Goal: Task Accomplishment & Management: Manage account settings

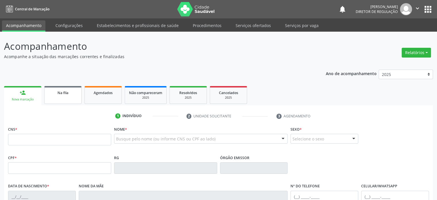
click at [51, 94] on div "Na fila" at bounding box center [63, 92] width 29 height 6
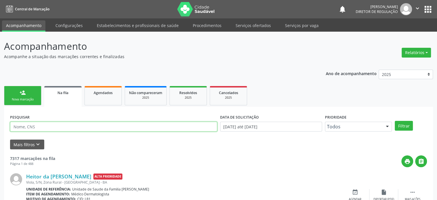
click at [31, 122] on input "text" at bounding box center [113, 127] width 207 height 10
paste input "Fernanda Oliveira Macêdo Silva"
click at [395, 121] on button "Filtrar" at bounding box center [404, 126] width 18 height 10
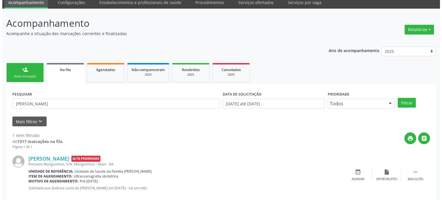
scroll to position [33, 0]
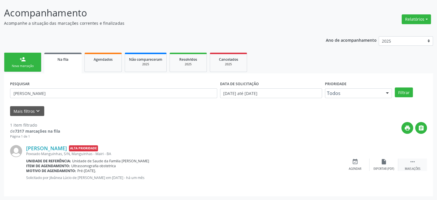
click at [416, 163] on icon "" at bounding box center [413, 161] width 6 height 6
click at [344, 158] on div "cancel Cancelar" at bounding box center [355, 164] width 29 height 12
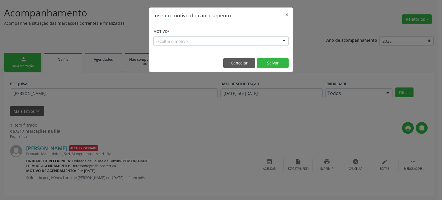
click at [175, 39] on div "Escolha o motivo" at bounding box center [220, 41] width 135 height 10
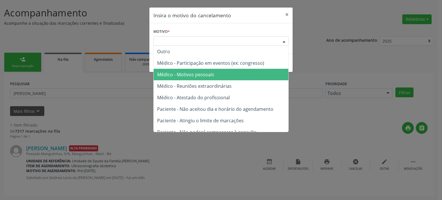
click at [192, 69] on span "Médico - Motivos pessoais" at bounding box center [221, 75] width 135 height 12
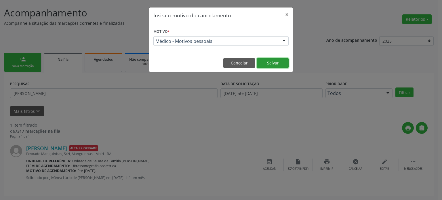
click at [278, 63] on button "Salvar" at bounding box center [273, 63] width 32 height 10
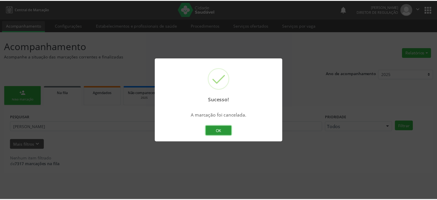
scroll to position [0, 0]
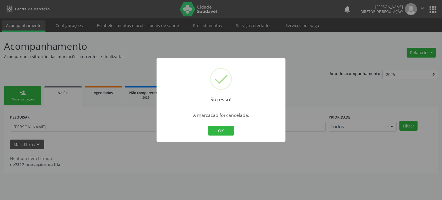
click at [137, 157] on div "Sucesso! × A marcação foi cancelada. OK Cancel" at bounding box center [221, 100] width 442 height 200
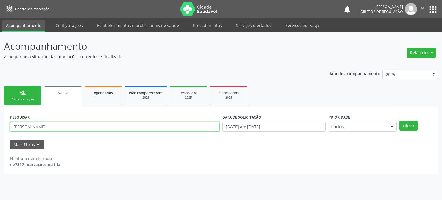
click at [71, 127] on input "Fernanda Oliveira Macêdo Silva" at bounding box center [114, 127] width 209 height 10
paste input "Mirielly Mendes Macêdo"
type input "Mirielly Mendes Macêdo"
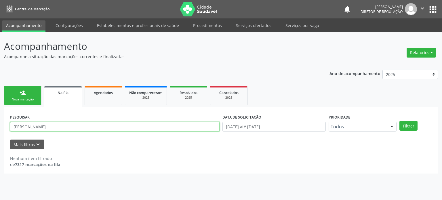
click at [399, 121] on button "Filtrar" at bounding box center [408, 126] width 18 height 10
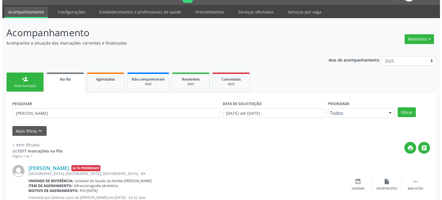
scroll to position [33, 0]
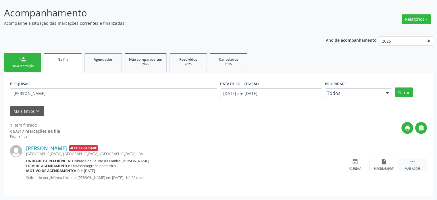
click at [411, 161] on icon "" at bounding box center [413, 161] width 6 height 6
click at [358, 165] on div "cancel Cancelar" at bounding box center [355, 164] width 29 height 12
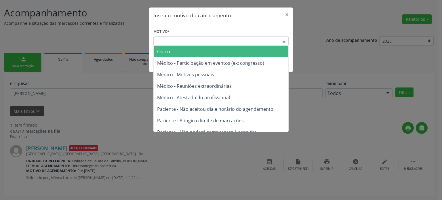
click at [223, 37] on div "Escolha o motivo" at bounding box center [220, 41] width 135 height 10
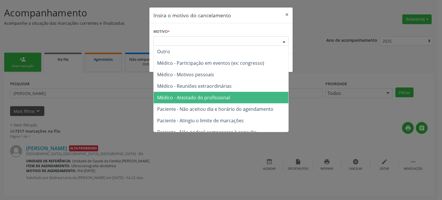
click at [195, 99] on span "Médico - Atestado do profissional" at bounding box center [193, 97] width 73 height 6
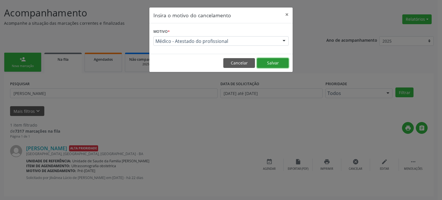
click at [267, 63] on button "Salvar" at bounding box center [273, 63] width 32 height 10
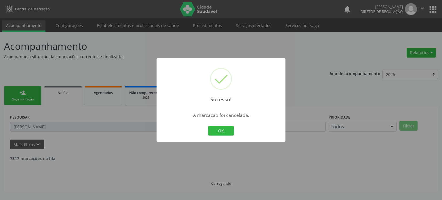
scroll to position [0, 0]
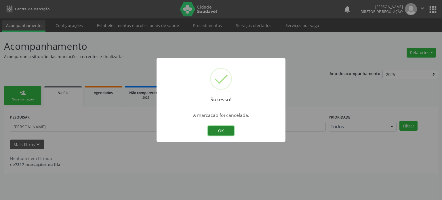
click at [231, 132] on button "OK" at bounding box center [221, 131] width 26 height 10
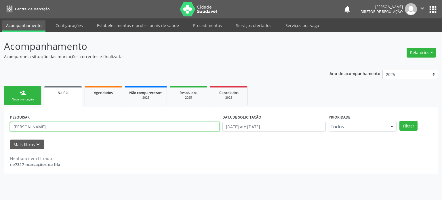
click at [65, 125] on input "Mirielly Mendes Macêdo" at bounding box center [114, 127] width 209 height 10
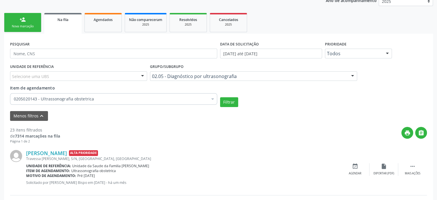
scroll to position [69, 0]
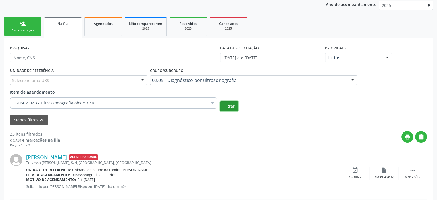
click at [225, 106] on button "Filtrar" at bounding box center [229, 106] width 18 height 10
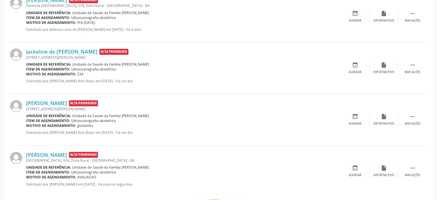
scroll to position [814, 0]
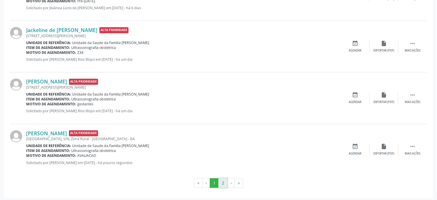
click at [222, 181] on button "2" at bounding box center [223, 183] width 9 height 10
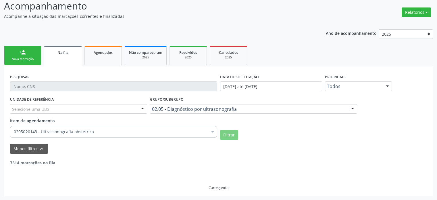
scroll to position [403, 0]
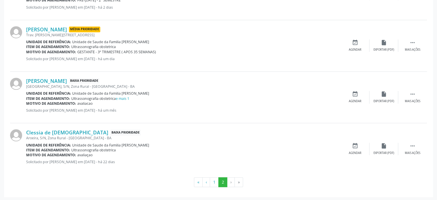
click at [201, 96] on div "Item de agendamento: Ultrassonografia obstetrica e mais 1" at bounding box center [183, 98] width 315 height 5
click at [67, 81] on link "[PERSON_NAME]" at bounding box center [46, 81] width 41 height 6
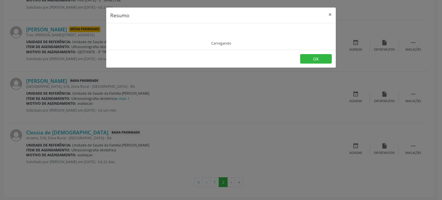
click at [133, 97] on div "Resumo × Carregando OK" at bounding box center [221, 100] width 442 height 200
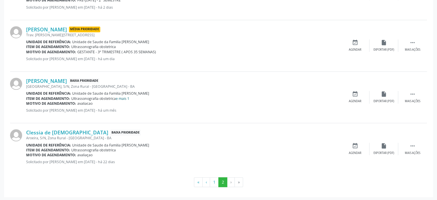
click at [124, 97] on link "e mais 1" at bounding box center [123, 98] width 14 height 5
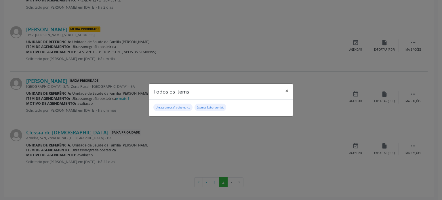
click at [81, 117] on div "Todos os items × Ultrassonografia obstetrica Exames Laboratoriais" at bounding box center [221, 100] width 442 height 200
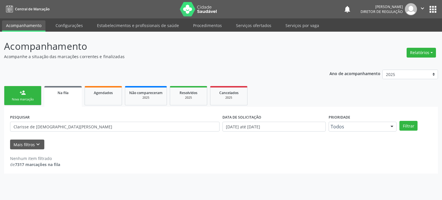
click at [399, 121] on button "Filtrar" at bounding box center [408, 126] width 18 height 10
click at [41, 124] on input "Clarisse de jesus pelmeira" at bounding box center [114, 127] width 209 height 10
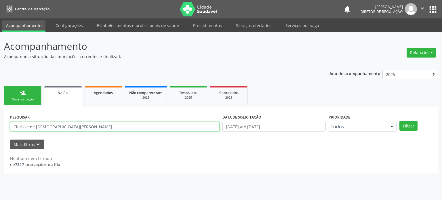
drag, startPoint x: 70, startPoint y: 127, endPoint x: 36, endPoint y: 126, distance: 33.7
click at [36, 126] on input "Clarisse de jesus pelmeira" at bounding box center [114, 127] width 209 height 10
type input "Clarisse de j"
click at [399, 121] on button "Filtrar" at bounding box center [408, 126] width 18 height 10
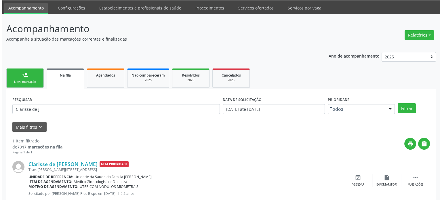
scroll to position [33, 0]
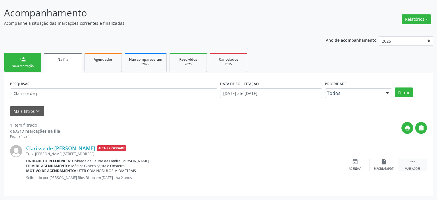
click at [415, 167] on div "Mais ações" at bounding box center [413, 169] width 16 height 4
click at [353, 160] on icon "cancel" at bounding box center [355, 161] width 6 height 6
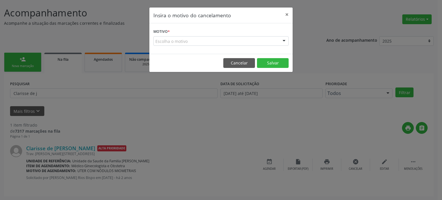
drag, startPoint x: 170, startPoint y: 40, endPoint x: 172, endPoint y: 43, distance: 3.6
click at [170, 40] on div "Escolha o motivo" at bounding box center [220, 41] width 135 height 10
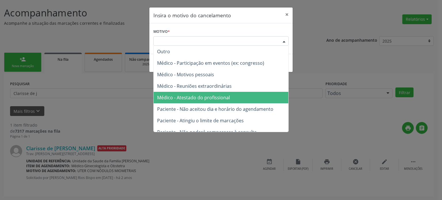
click at [194, 98] on span "Médico - Atestado do profissional" at bounding box center [193, 97] width 73 height 6
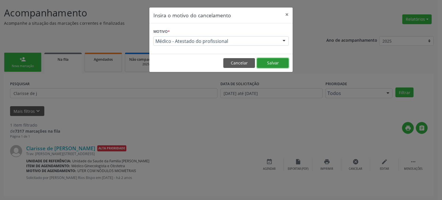
click at [273, 63] on button "Salvar" at bounding box center [273, 63] width 32 height 10
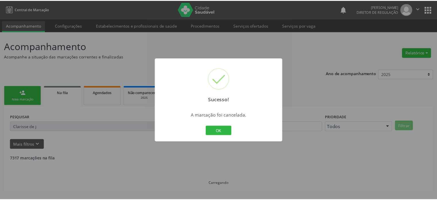
scroll to position [0, 0]
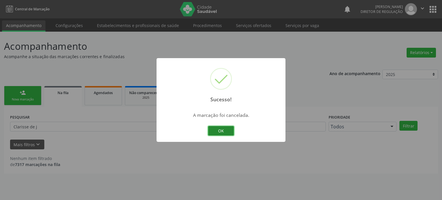
click at [223, 129] on button "OK" at bounding box center [221, 131] width 26 height 10
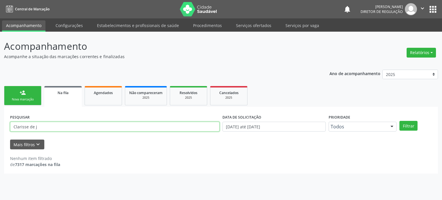
click at [108, 126] on input "Clarisse de j" at bounding box center [114, 127] width 209 height 10
type input "MARIA LEA"
click at [399, 121] on button "Filtrar" at bounding box center [408, 126] width 18 height 10
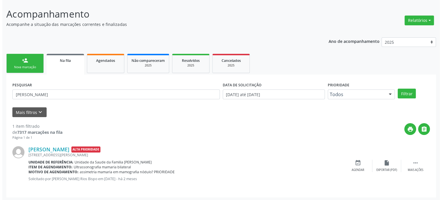
scroll to position [33, 0]
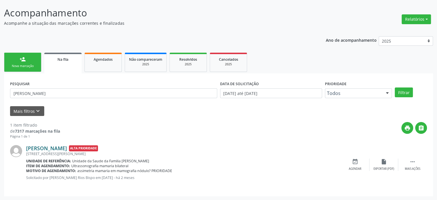
click at [67, 147] on link "Maria Lea Ferreira de Cerqueira" at bounding box center [46, 148] width 41 height 6
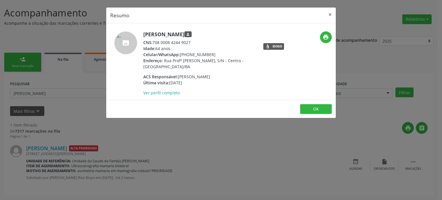
drag, startPoint x: 145, startPoint y: 35, endPoint x: 232, endPoint y: 37, distance: 86.6
click at [232, 37] on h5 "Maria Lea Ferreira de Cerqueira person" at bounding box center [199, 34] width 112 height 6
copy h5 "Maria Lea Ferreira de Cerqueira"
drag, startPoint x: 179, startPoint y: 53, endPoint x: 219, endPoint y: 52, distance: 39.4
click at [219, 52] on div "Celular/WhatsApp: (74) 99959-0961" at bounding box center [199, 54] width 112 height 6
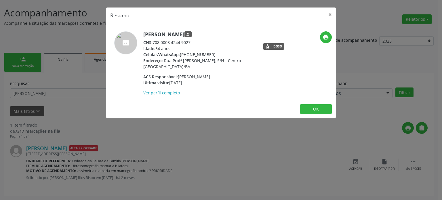
copy div "(74) 99959-0961"
click at [138, 161] on div "Resumo × Maria Lea Ferreira de Cerqueira person CNS: 708 0008 4244 9027 Idade: …" at bounding box center [221, 100] width 442 height 200
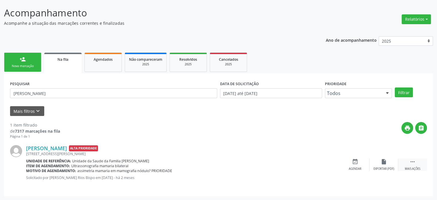
click at [412, 167] on div "Mais ações" at bounding box center [413, 169] width 16 height 4
click at [364, 163] on div "cancel Cancelar" at bounding box center [355, 164] width 29 height 12
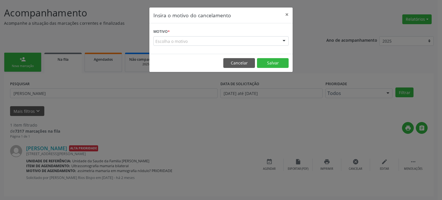
click at [196, 42] on div "Escolha o motivo" at bounding box center [220, 41] width 135 height 10
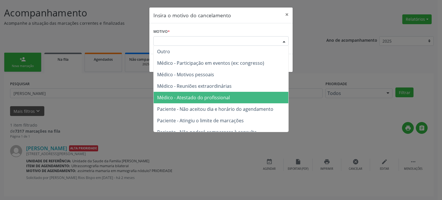
click at [199, 97] on span "Médico - Atestado do profissional" at bounding box center [193, 97] width 73 height 6
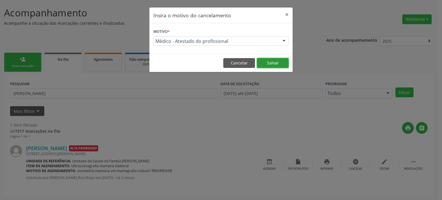
click at [268, 62] on button "Salvar" at bounding box center [273, 63] width 32 height 10
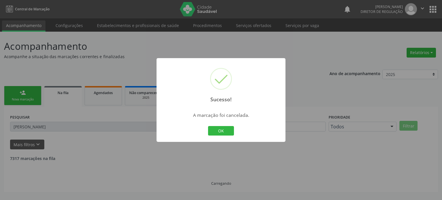
scroll to position [0, 0]
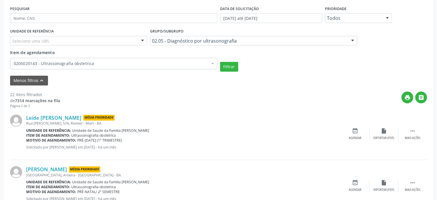
scroll to position [87, 0]
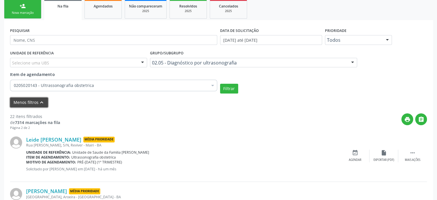
click at [39, 104] on icon "keyboard_arrow_up" at bounding box center [42, 102] width 6 height 6
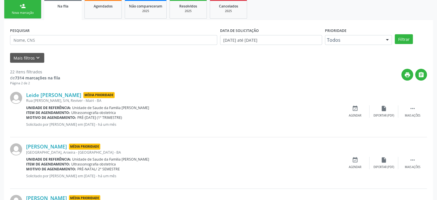
drag, startPoint x: 36, startPoint y: 33, endPoint x: 35, endPoint y: 39, distance: 6.5
click at [36, 33] on div "PESQUISAR" at bounding box center [114, 37] width 210 height 22
click at [35, 39] on input "text" at bounding box center [113, 40] width 207 height 10
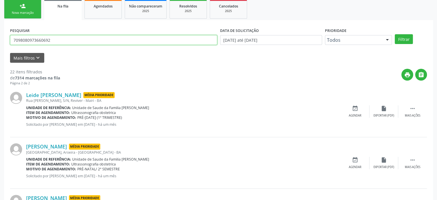
click at [395, 34] on button "Filtrar" at bounding box center [404, 39] width 18 height 10
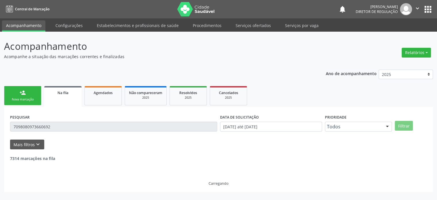
scroll to position [0, 0]
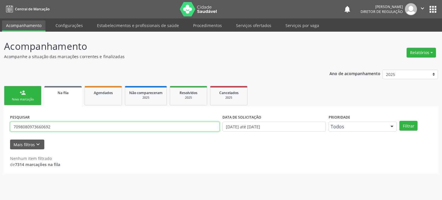
click at [52, 123] on input "7098080973660692" at bounding box center [114, 127] width 209 height 10
click at [399, 121] on button "Filtrar" at bounding box center [408, 126] width 18 height 10
click at [52, 123] on input "7098080973660692" at bounding box center [114, 127] width 209 height 10
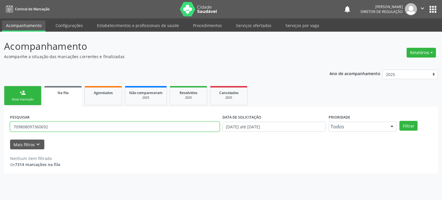
click at [399, 121] on button "Filtrar" at bounding box center [408, 126] width 18 height 10
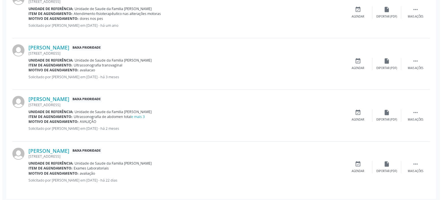
scroll to position [188, 0]
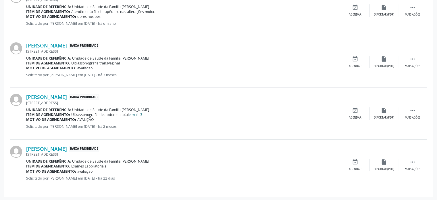
click at [138, 115] on link "e mais 3" at bounding box center [136, 114] width 14 height 5
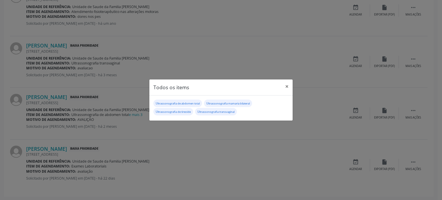
click at [213, 145] on div "Todos os items × Ultrassonografia de abdomen total Ultrassonografia mamaria bil…" at bounding box center [221, 100] width 442 height 200
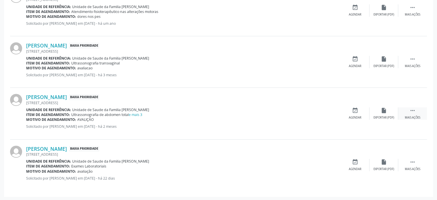
click at [418, 111] on div " Mais ações" at bounding box center [413, 113] width 29 height 12
click at [361, 112] on div "cancel Cancelar" at bounding box center [355, 113] width 29 height 12
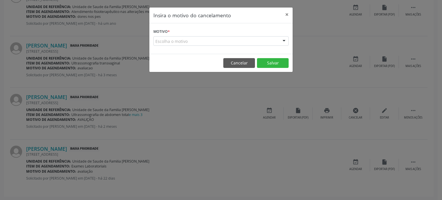
click at [205, 45] on div "Escolha o motivo" at bounding box center [220, 41] width 135 height 10
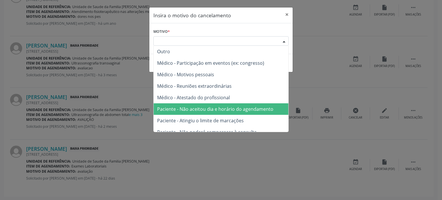
click at [196, 104] on span "Paciente - Não aceitou dia e horário do agendamento" at bounding box center [221, 109] width 135 height 12
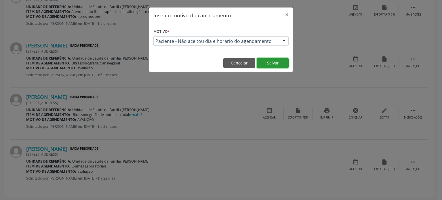
click at [273, 62] on button "Salvar" at bounding box center [273, 63] width 32 height 10
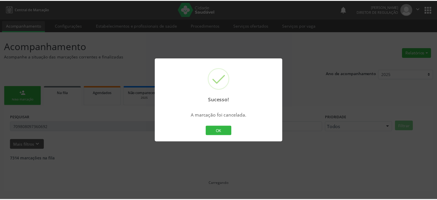
scroll to position [0, 0]
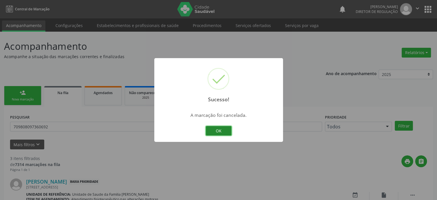
click at [221, 129] on button "OK" at bounding box center [219, 131] width 26 height 10
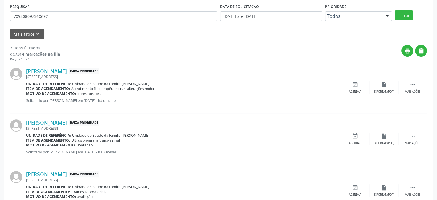
scroll to position [136, 0]
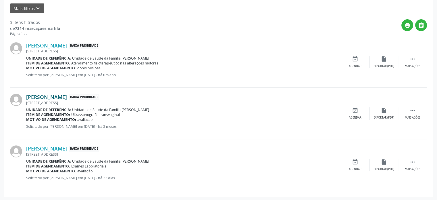
click at [66, 95] on link "[PERSON_NAME]" at bounding box center [46, 97] width 41 height 6
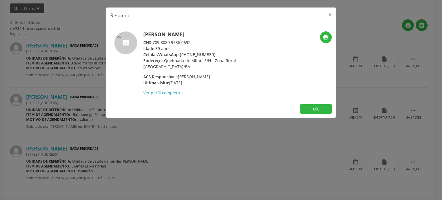
drag, startPoint x: 143, startPoint y: 32, endPoint x: 213, endPoint y: 32, distance: 69.9
click at [213, 32] on h5 "[PERSON_NAME]" at bounding box center [199, 34] width 112 height 6
copy h5 "[PERSON_NAME]"
click at [48, 92] on div "Resumo × [PERSON_NAME] CNS: 709 8080 9736 0692 Idade: 39 anos Celular/WhatsApp:…" at bounding box center [221, 100] width 442 height 200
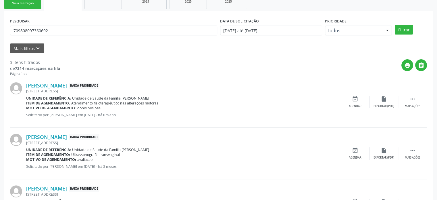
scroll to position [50, 0]
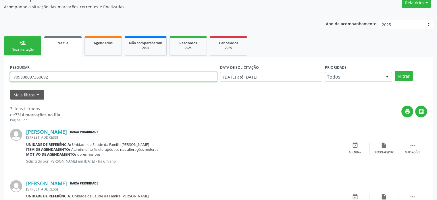
click at [33, 76] on input "709808097360692" at bounding box center [113, 77] width 207 height 10
click at [395, 71] on button "Filtrar" at bounding box center [404, 76] width 18 height 10
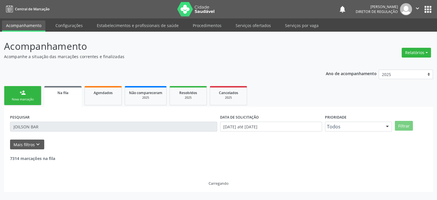
scroll to position [0, 0]
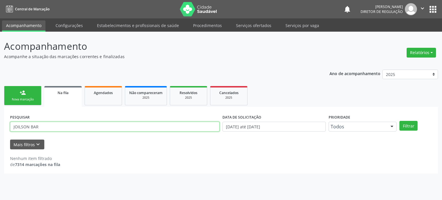
click at [16, 126] on input "JOILSON BAR" at bounding box center [114, 127] width 209 height 10
type input "JAILSON BAR"
click at [399, 121] on button "Filtrar" at bounding box center [408, 126] width 18 height 10
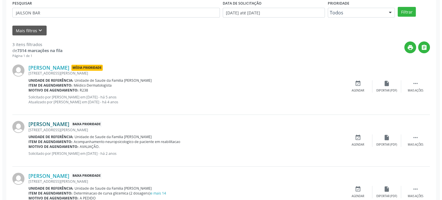
scroll to position [115, 0]
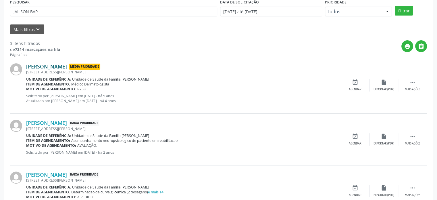
click at [46, 66] on link "[PERSON_NAME]" at bounding box center [46, 66] width 41 height 6
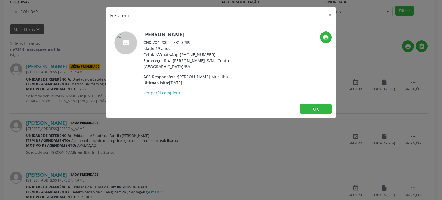
click at [58, 87] on div "Resumo × [PERSON_NAME] CNS: 704 2002 1531 3289 Idade: 19 anos Celular/WhatsApp:…" at bounding box center [221, 100] width 442 height 200
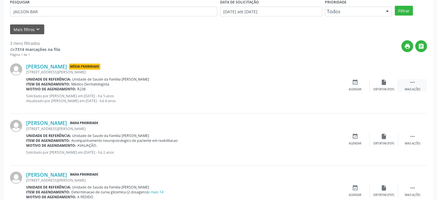
click at [406, 85] on div " Mais ações" at bounding box center [413, 85] width 29 height 12
click at [360, 81] on div "cancel Cancelar" at bounding box center [355, 85] width 29 height 12
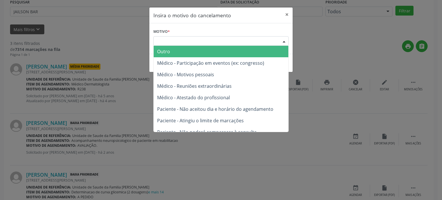
click at [185, 39] on div "Escolha o motivo" at bounding box center [220, 41] width 135 height 10
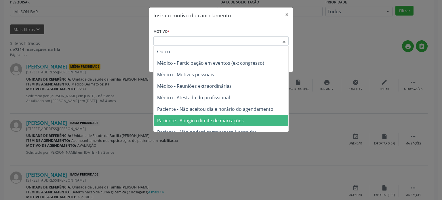
click at [196, 120] on span "Paciente - Atingiu o limite de marcações" at bounding box center [200, 120] width 87 height 6
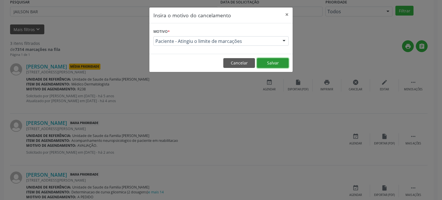
click at [273, 65] on button "Salvar" at bounding box center [273, 63] width 32 height 10
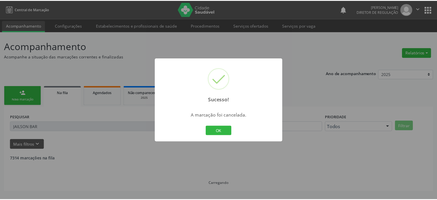
scroll to position [0, 0]
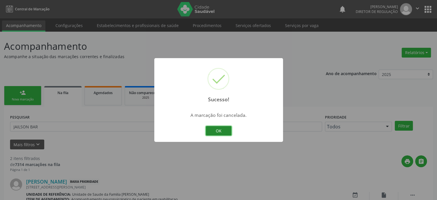
click at [219, 130] on button "OK" at bounding box center [219, 131] width 26 height 10
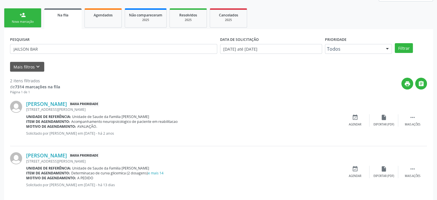
scroll to position [85, 0]
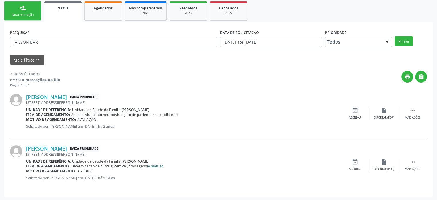
click at [158, 166] on link "e mais 14" at bounding box center [156, 166] width 16 height 5
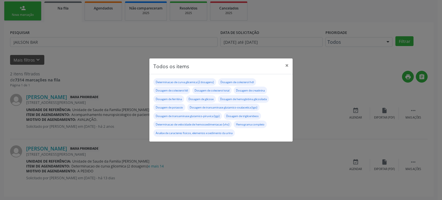
click at [202, 169] on div "Todos os items × Determinacao de curva glicemica (2 dosagens) Dosagem de colest…" at bounding box center [221, 100] width 442 height 200
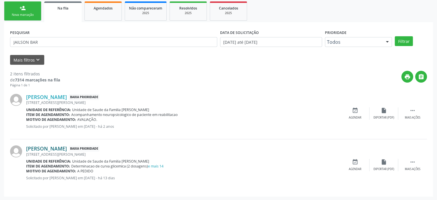
click at [40, 146] on link "[PERSON_NAME]" at bounding box center [46, 148] width 41 height 6
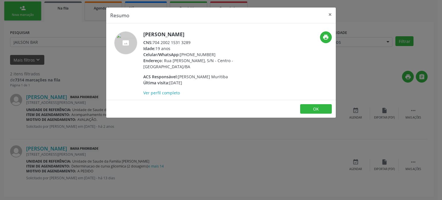
drag, startPoint x: 180, startPoint y: 56, endPoint x: 210, endPoint y: 55, distance: 29.9
click at [210, 55] on div "Celular/WhatsApp: [PHONE_NUMBER]" at bounding box center [199, 54] width 112 height 6
copy div "[PHONE_NUMBER]"
click at [332, 16] on button "×" at bounding box center [330, 14] width 12 height 14
